Goal: Navigation & Orientation: Find specific page/section

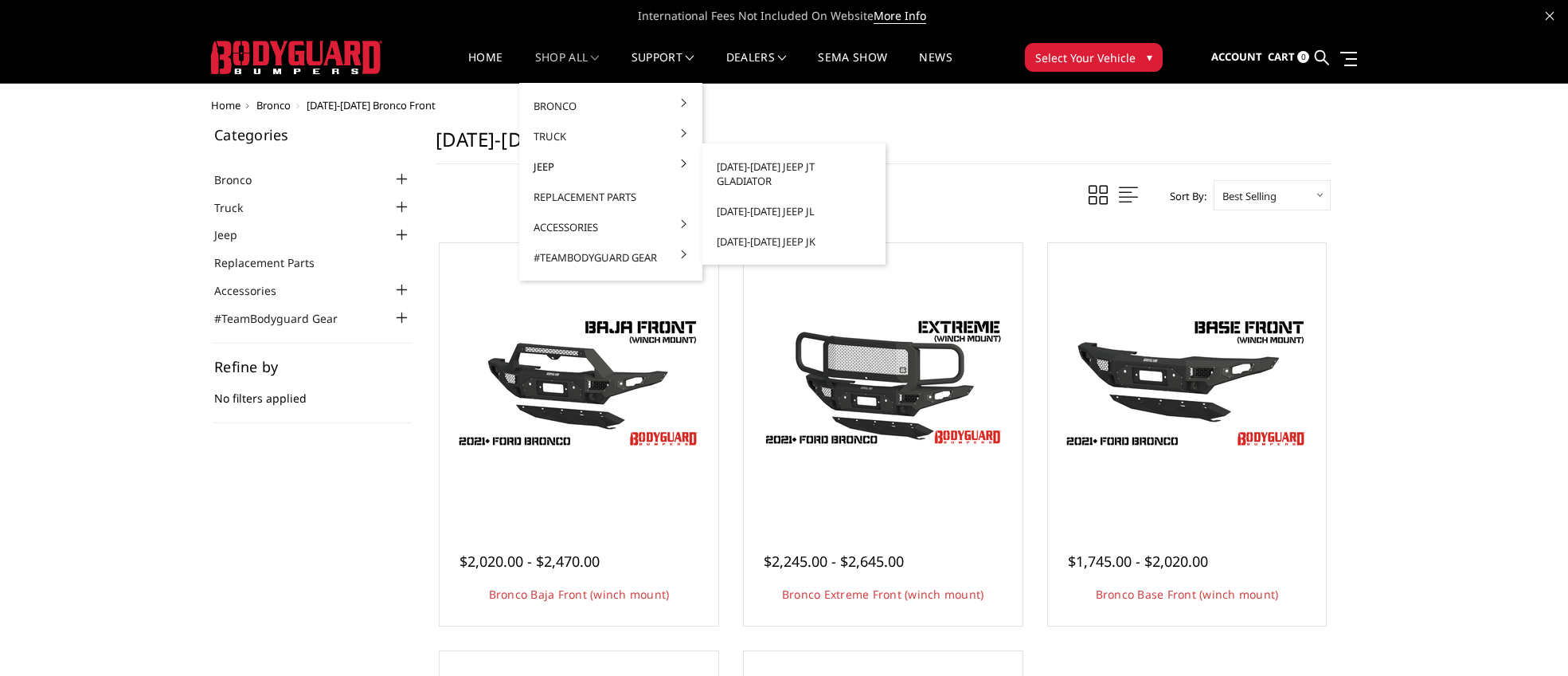
click at [660, 166] on link "Jeep" at bounding box center [611, 167] width 171 height 31
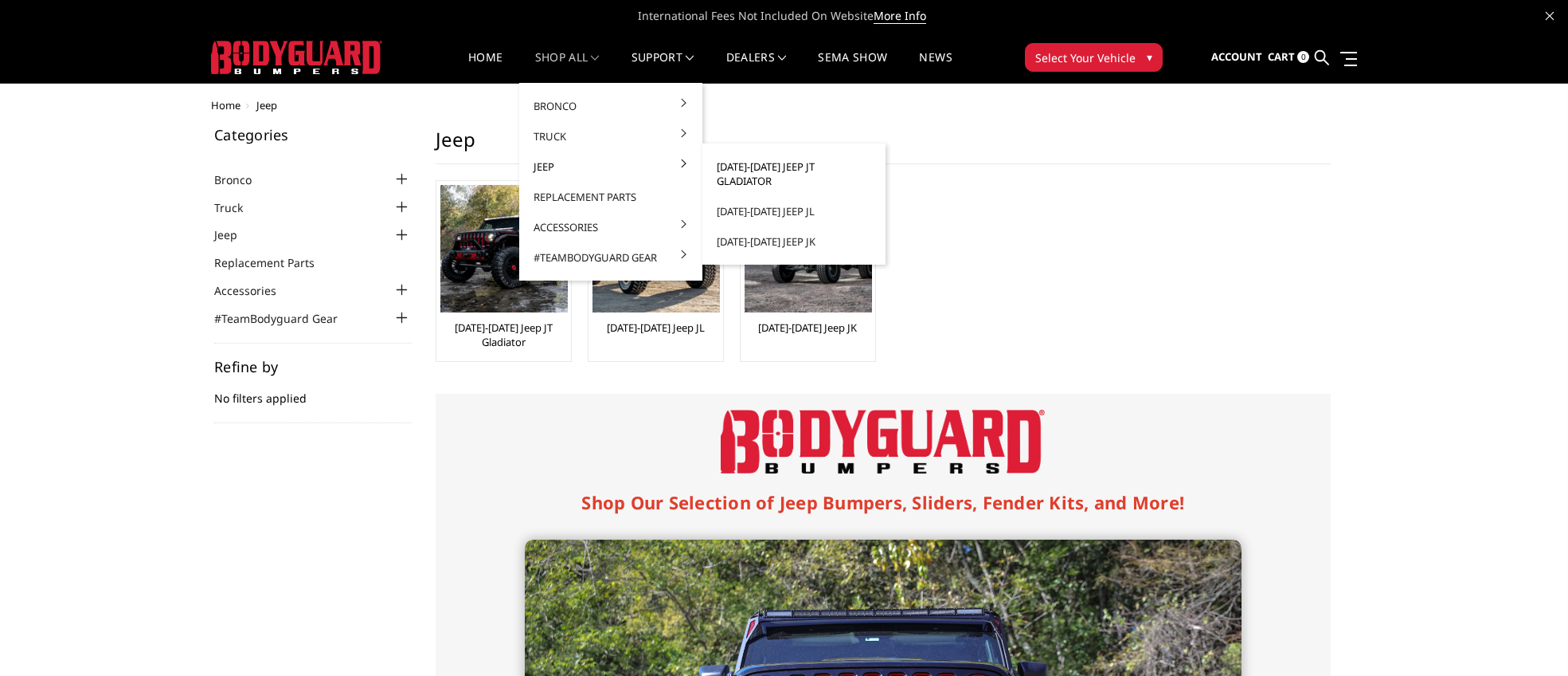
click at [733, 170] on link "[DATE]-[DATE] Jeep JT Gladiator" at bounding box center [794, 174] width 171 height 45
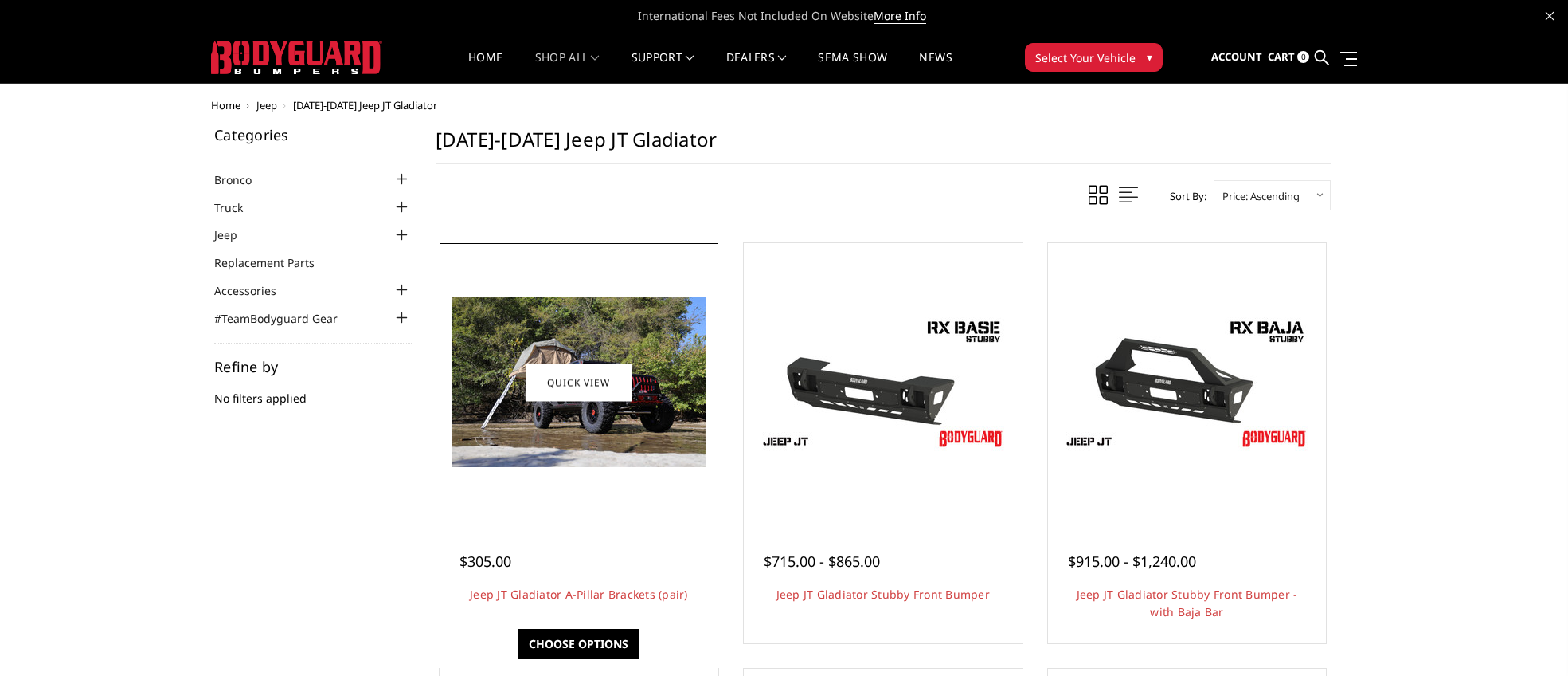
click at [575, 316] on img at bounding box center [578, 382] width 255 height 170
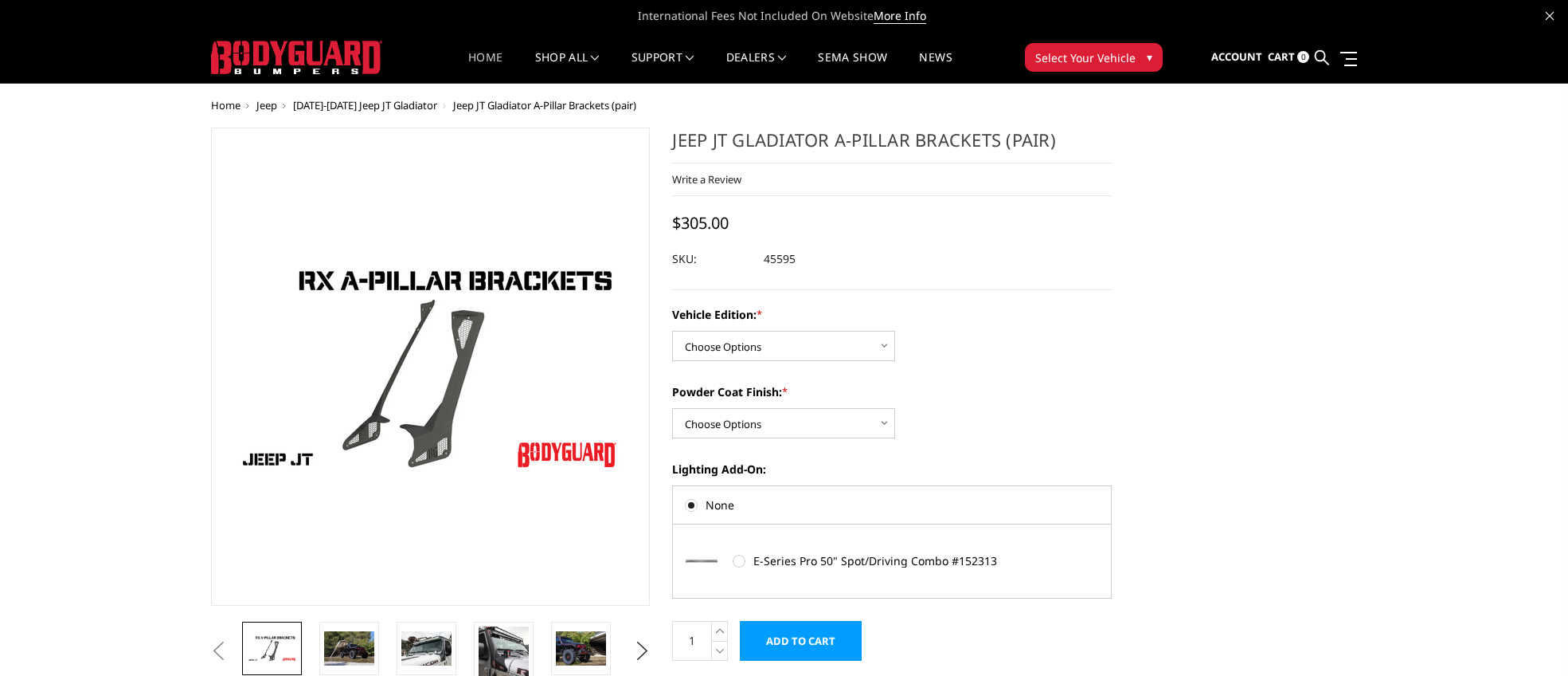
click at [477, 60] on link "Home" at bounding box center [486, 67] width 34 height 32
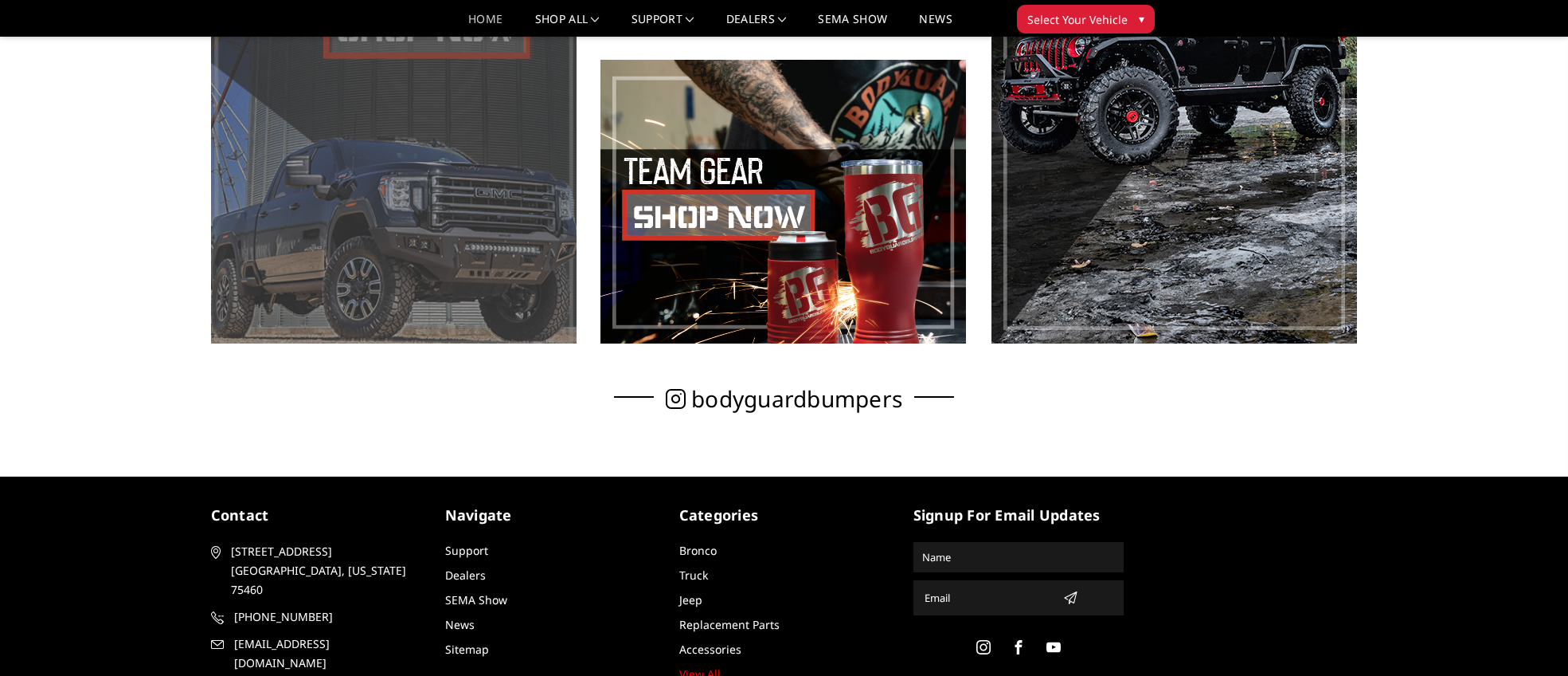
scroll to position [1195, 0]
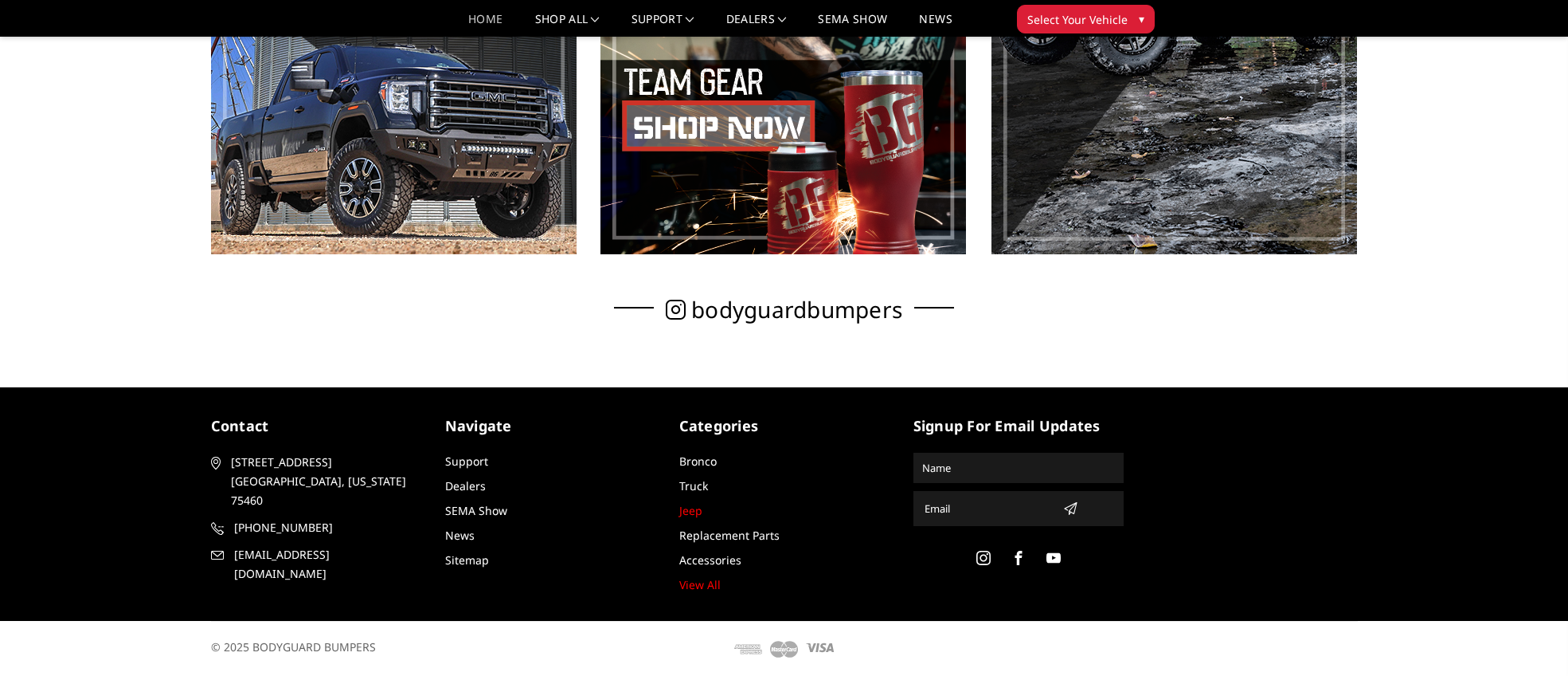
click at [697, 511] on link "Jeep" at bounding box center [691, 511] width 23 height 15
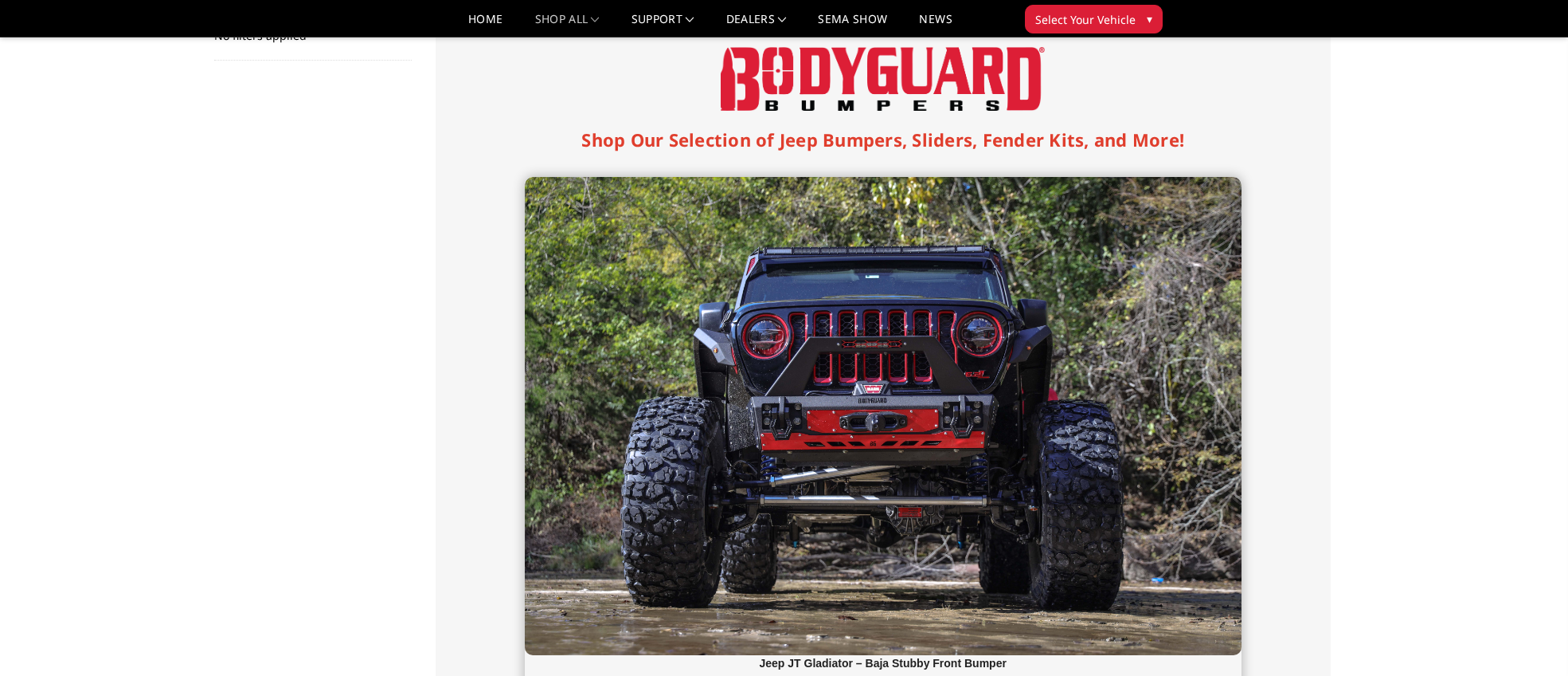
scroll to position [487, 0]
